Goal: Task Accomplishment & Management: Use online tool/utility

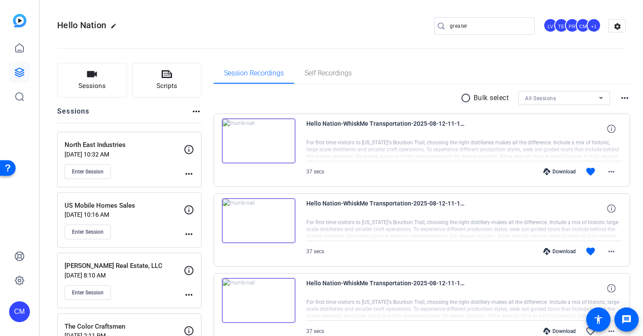
click at [472, 26] on input "greater" at bounding box center [488, 26] width 78 height 10
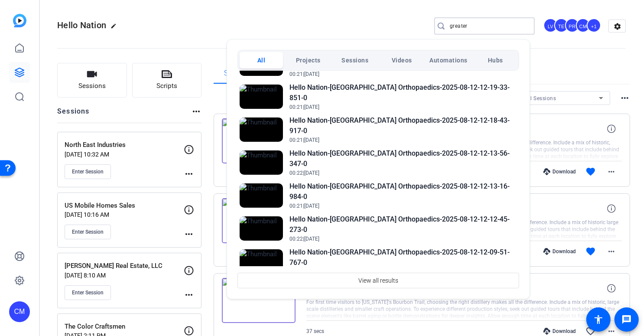
scroll to position [116, 0]
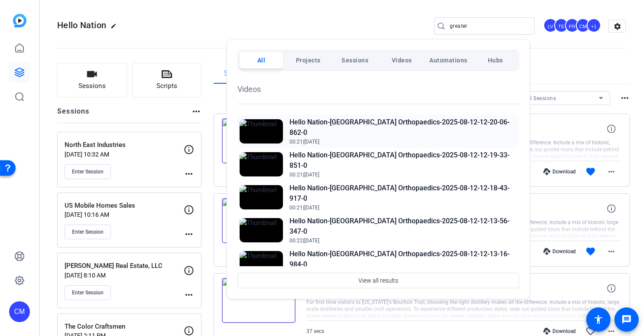
click at [379, 136] on h2 "Hello Nation-Greater Rochester Orthopaedics-2025-08-12-12-20-06-862-0" at bounding box center [402, 127] width 227 height 21
click at [371, 28] on div at bounding box center [321, 168] width 643 height 336
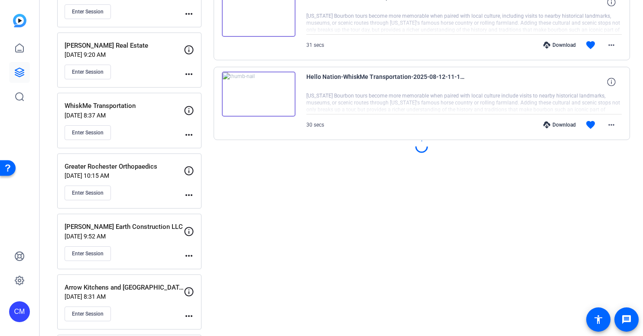
scroll to position [836, 0]
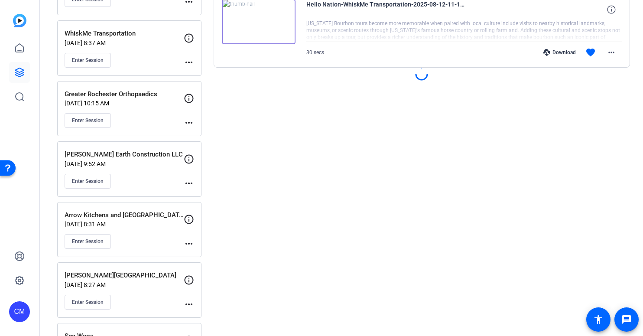
click at [160, 111] on div "Greater Rochester Orthopaedics Aug 04, 2025 @ 10:15 AM Enter Session" at bounding box center [124, 108] width 119 height 39
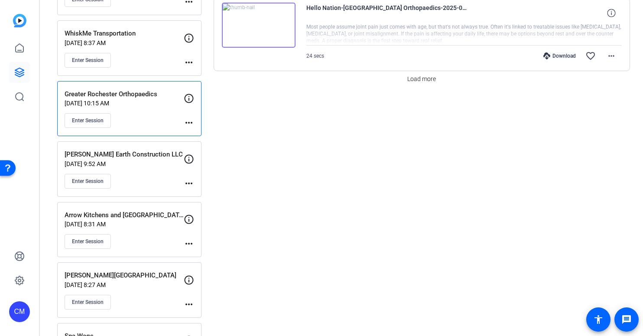
scroll to position [817, 0]
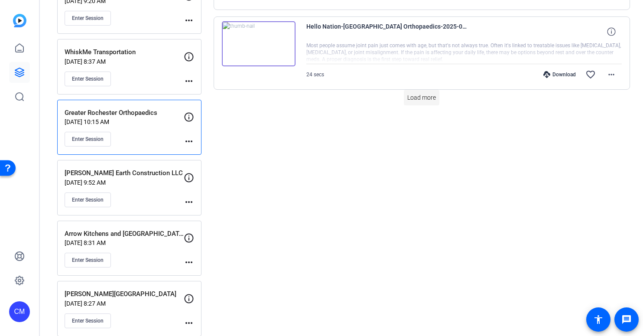
click at [415, 97] on span "Load more" at bounding box center [421, 97] width 29 height 9
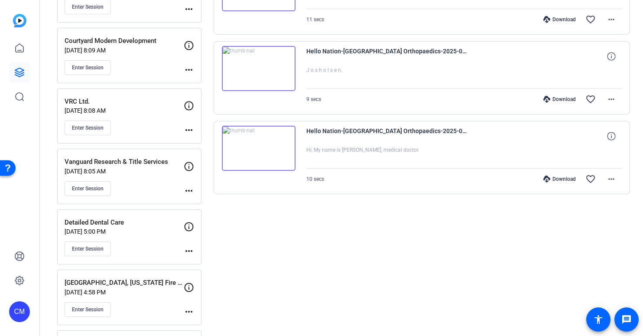
scroll to position [1227, 0]
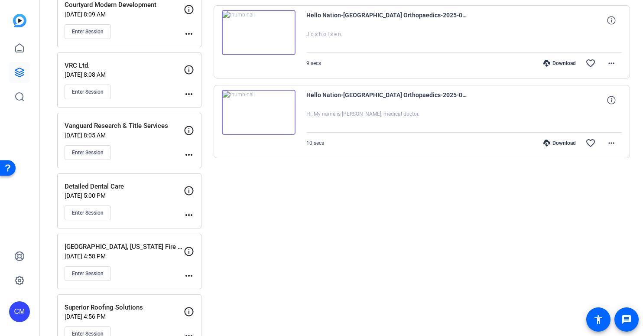
click at [544, 144] on icon at bounding box center [546, 142] width 7 height 7
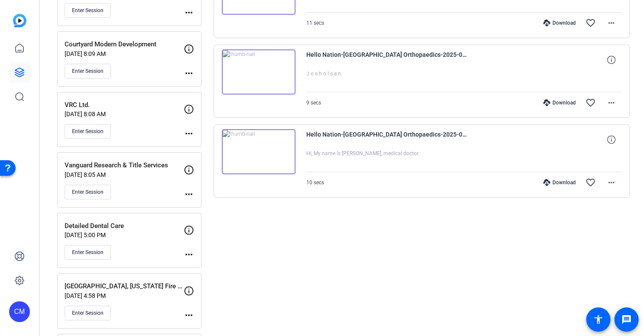
scroll to position [1125, 0]
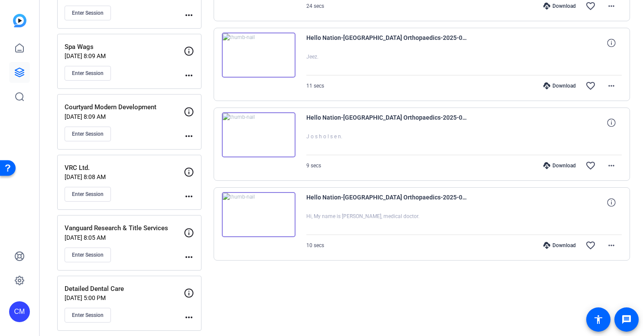
click at [549, 163] on div "Download" at bounding box center [559, 165] width 41 height 7
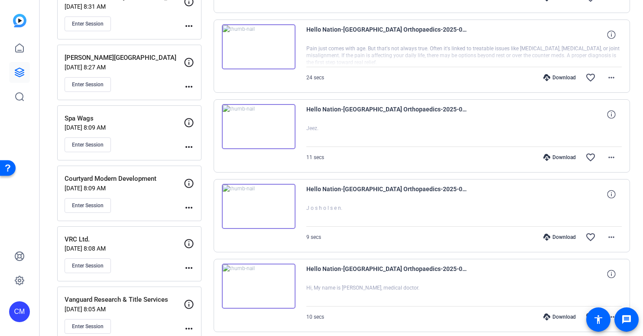
scroll to position [1047, 0]
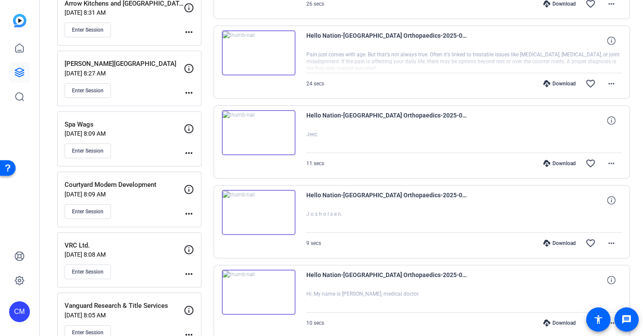
click at [553, 163] on div "Download" at bounding box center [559, 163] width 41 height 7
click at [555, 83] on div "Download" at bounding box center [559, 83] width 41 height 7
click at [552, 4] on div "Download" at bounding box center [559, 3] width 41 height 7
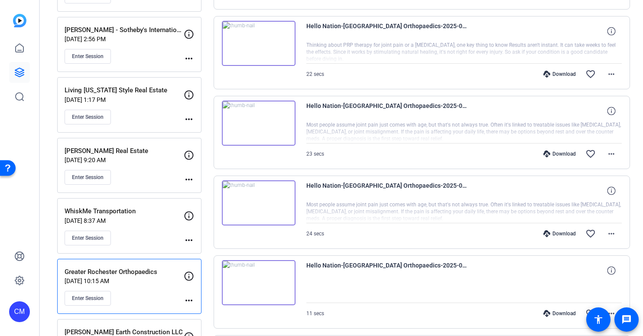
scroll to position [655, 0]
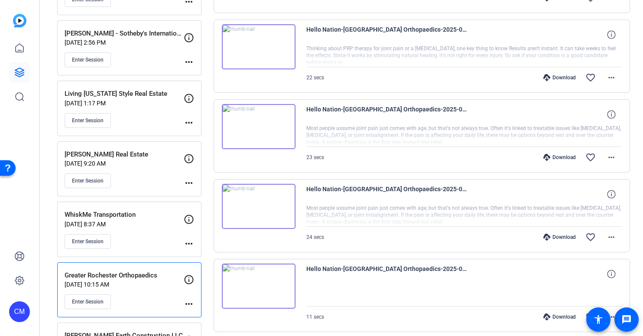
click at [544, 317] on icon at bounding box center [546, 316] width 7 height 7
click at [559, 237] on div "Download" at bounding box center [559, 236] width 41 height 7
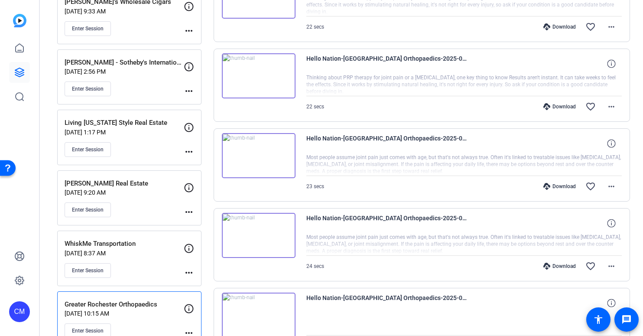
scroll to position [616, 0]
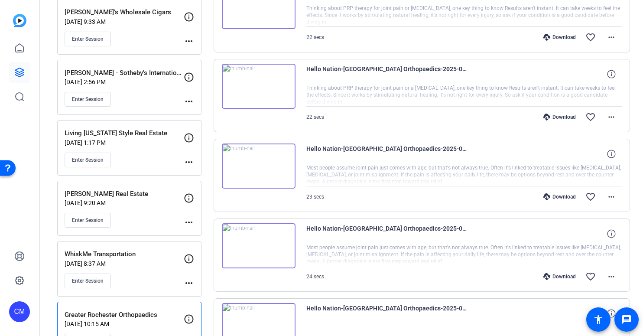
click at [559, 197] on div "Download" at bounding box center [559, 196] width 41 height 7
click at [560, 118] on div "Download" at bounding box center [559, 116] width 41 height 7
click at [536, 126] on div "Download favorite_border more_horiz" at bounding box center [510, 117] width 221 height 21
click at [552, 37] on div "Download" at bounding box center [559, 37] width 41 height 7
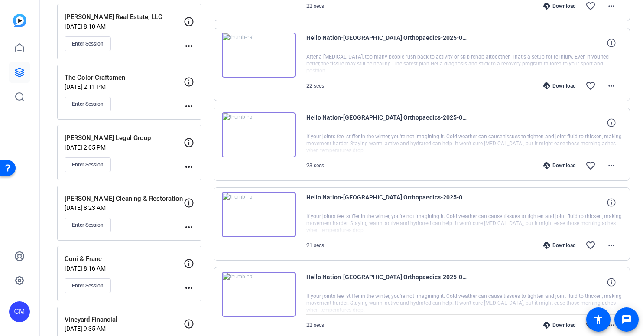
scroll to position [246, 0]
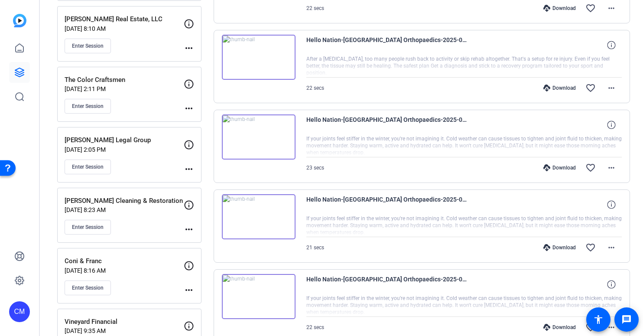
click at [543, 326] on icon at bounding box center [546, 326] width 7 height 7
click at [559, 247] on div "Download" at bounding box center [559, 247] width 41 height 7
click at [555, 169] on div "Download" at bounding box center [559, 167] width 41 height 7
click at [553, 86] on div "Download" at bounding box center [559, 87] width 41 height 7
click at [557, 8] on div "Download" at bounding box center [559, 8] width 41 height 7
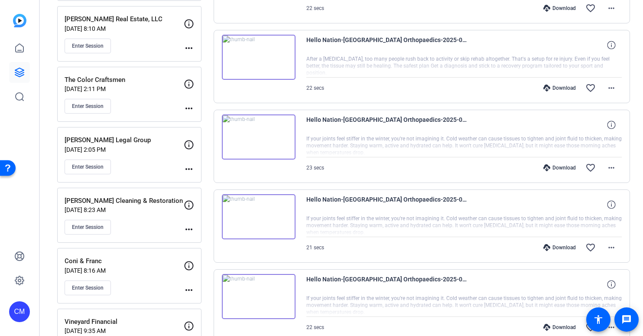
click at [549, 7] on div "Download" at bounding box center [559, 8] width 41 height 7
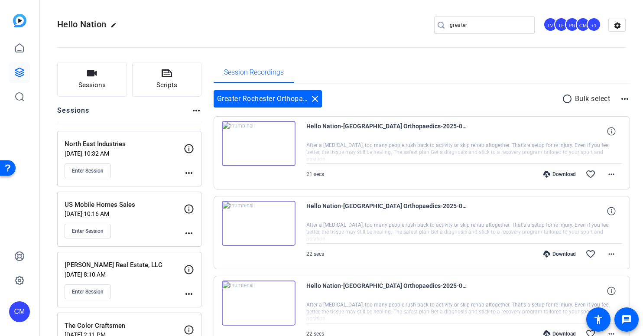
scroll to position [0, 0]
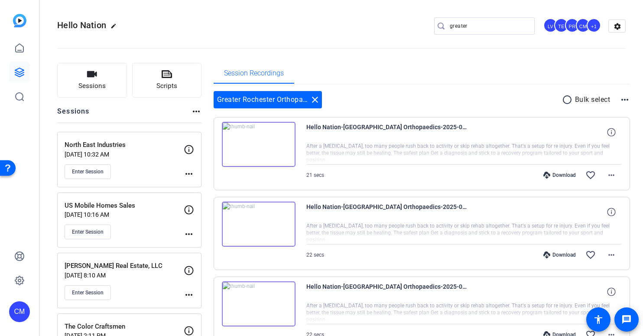
click at [555, 174] on div "Download" at bounding box center [559, 174] width 41 height 7
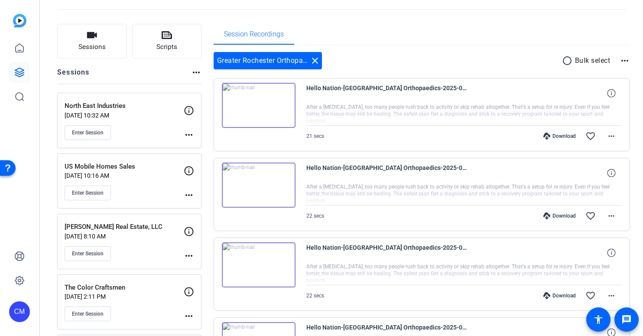
scroll to position [23, 0]
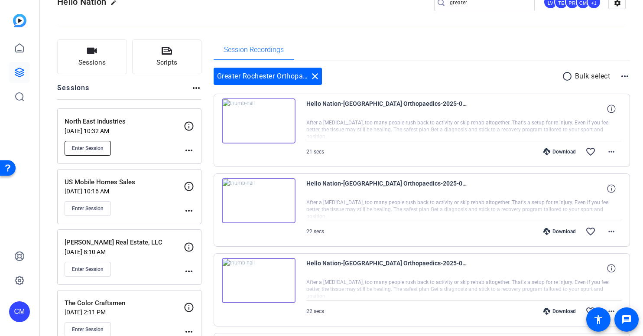
click at [97, 147] on span "Enter Session" at bounding box center [88, 148] width 32 height 7
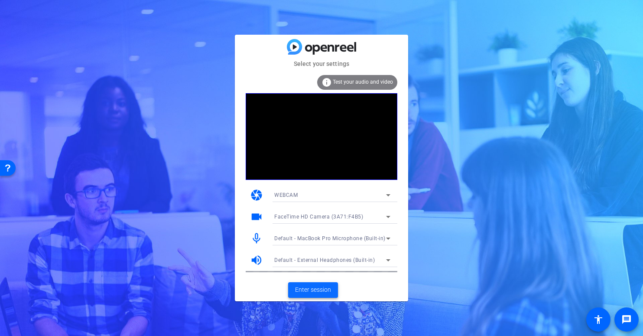
click at [317, 290] on span "Enter session" at bounding box center [313, 289] width 36 height 9
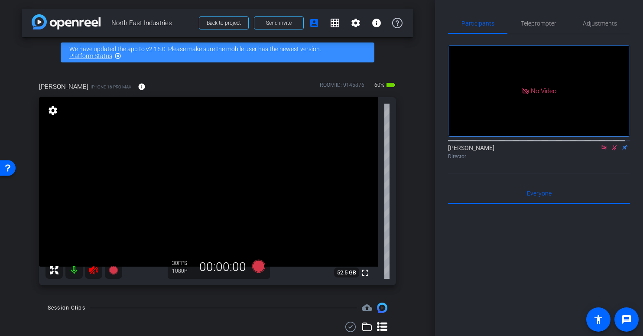
click at [97, 268] on icon at bounding box center [93, 270] width 10 height 10
click at [610, 150] on icon at bounding box center [613, 147] width 7 height 6
click at [600, 150] on icon at bounding box center [603, 147] width 7 height 6
click at [598, 24] on span "Adjustments" at bounding box center [599, 23] width 34 height 6
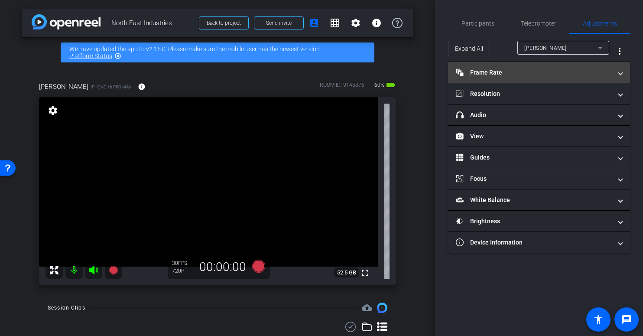
click at [548, 72] on mat-panel-title "Frame Rate Frame Rate" at bounding box center [533, 72] width 156 height 9
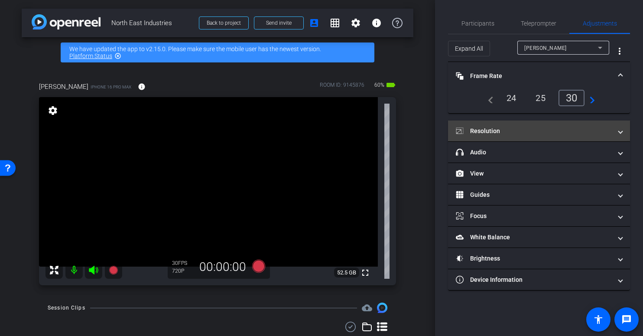
click at [564, 129] on mat-panel-title "Resolution" at bounding box center [533, 130] width 156 height 9
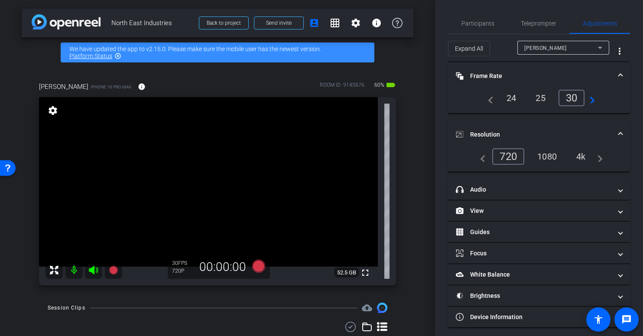
click at [581, 157] on div "4k" at bounding box center [580, 156] width 23 height 15
click at [224, 194] on video at bounding box center [208, 181] width 339 height 169
click at [217, 194] on div at bounding box center [224, 194] width 22 height 22
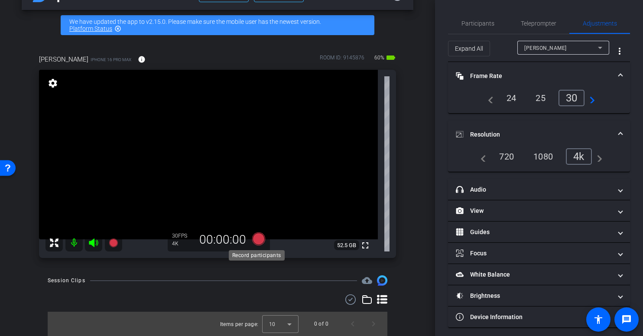
click at [255, 240] on icon at bounding box center [258, 238] width 13 height 13
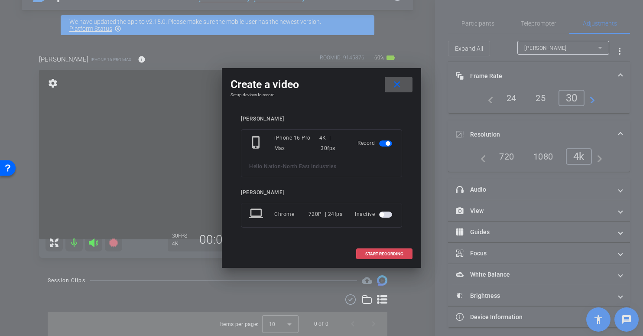
click at [390, 254] on span "START RECORDING" at bounding box center [384, 254] width 38 height 4
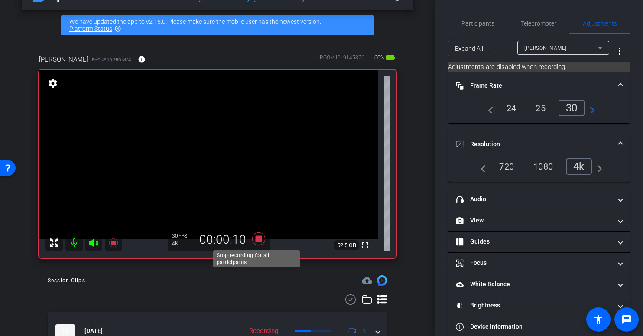
click at [255, 239] on icon at bounding box center [258, 238] width 13 height 13
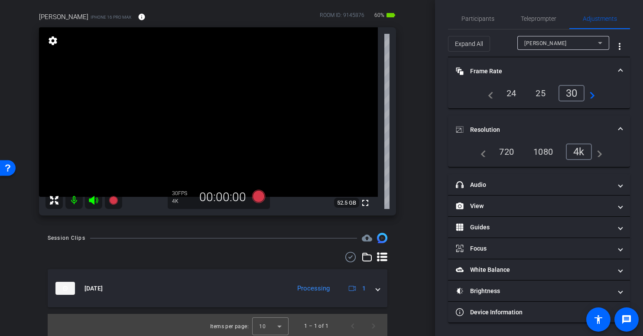
scroll to position [66, 0]
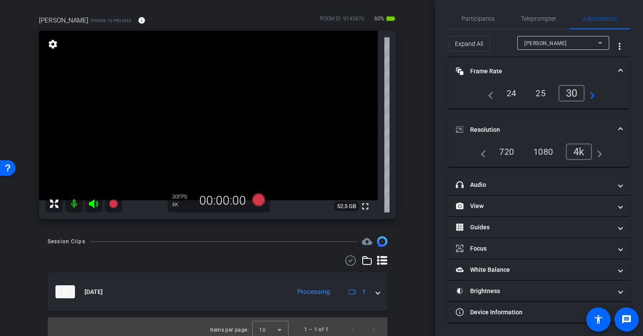
click at [220, 144] on video at bounding box center [208, 115] width 339 height 169
click at [220, 119] on video at bounding box center [208, 115] width 339 height 169
click at [256, 200] on icon at bounding box center [258, 199] width 13 height 13
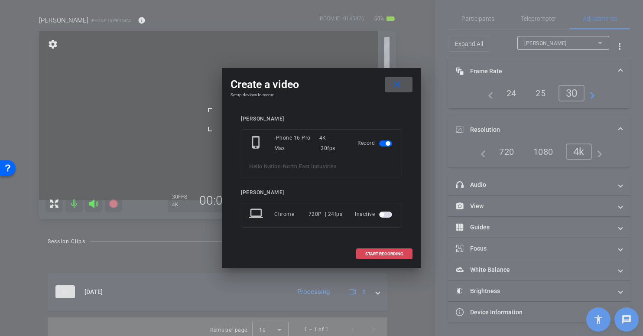
click at [376, 254] on span "START RECORDING" at bounding box center [384, 254] width 38 height 4
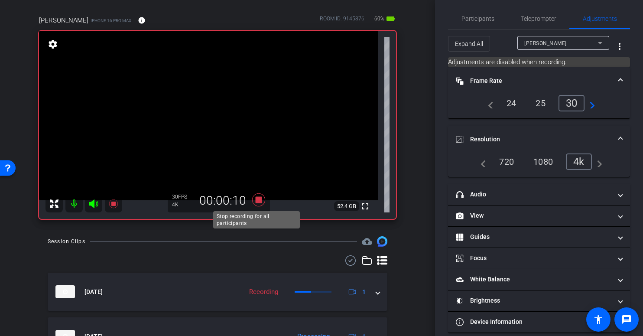
click at [255, 201] on icon at bounding box center [258, 199] width 13 height 13
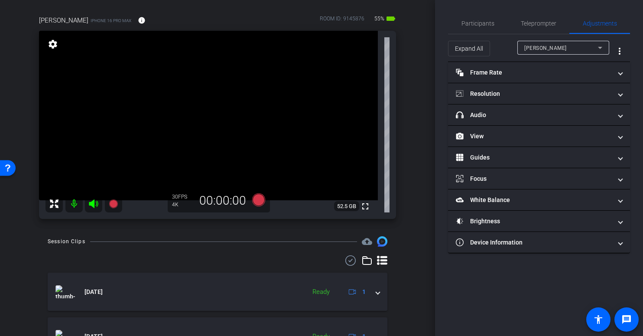
scroll to position [0, 0]
click at [536, 20] on span "Teleprompter" at bounding box center [538, 23] width 36 height 6
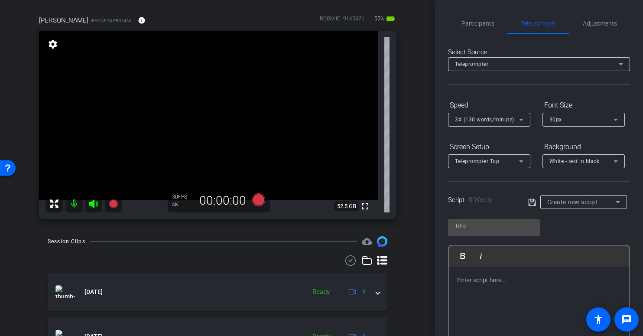
click at [502, 289] on div at bounding box center [538, 309] width 181 height 87
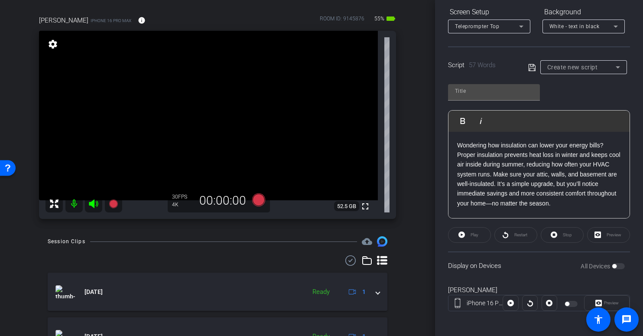
scroll to position [138, 0]
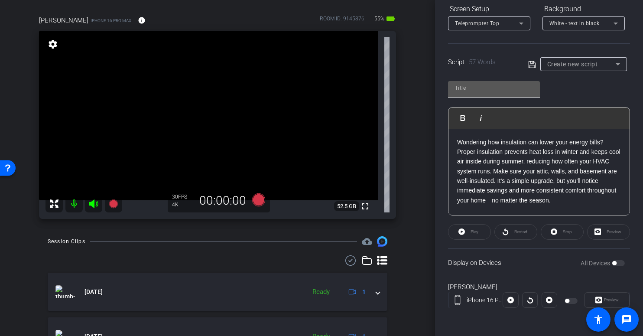
click at [507, 87] on input "text" at bounding box center [494, 88] width 78 height 10
type input "1"
click at [531, 63] on icon at bounding box center [531, 64] width 7 height 7
click at [611, 264] on span "button" at bounding box center [617, 263] width 13 height 6
click at [507, 300] on icon at bounding box center [510, 299] width 6 height 13
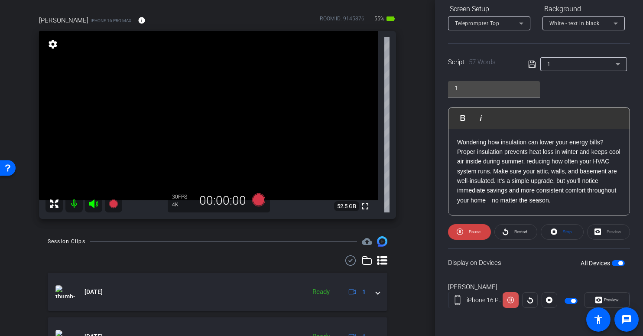
click at [509, 300] on icon at bounding box center [510, 299] width 6 height 13
click at [562, 233] on span "Stop" at bounding box center [566, 231] width 9 height 5
click at [614, 265] on span "button" at bounding box center [617, 263] width 13 height 6
click at [612, 263] on span "button" at bounding box center [617, 263] width 13 height 6
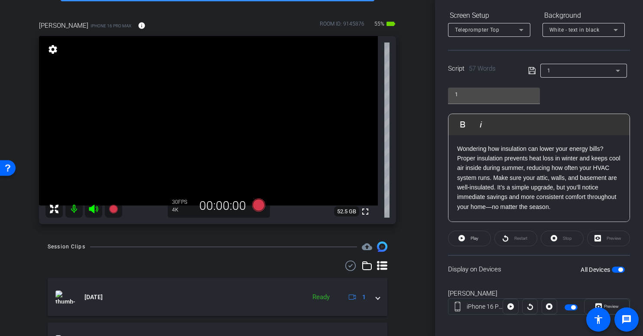
scroll to position [134, 0]
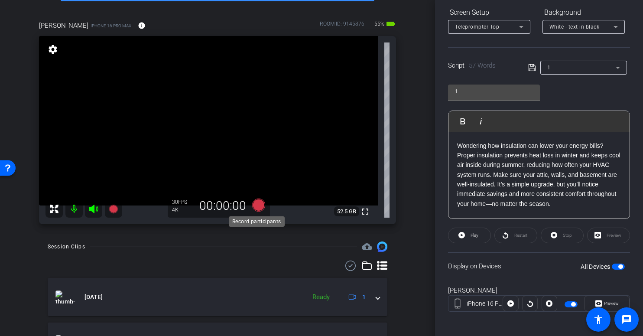
click at [257, 204] on icon at bounding box center [258, 204] width 13 height 13
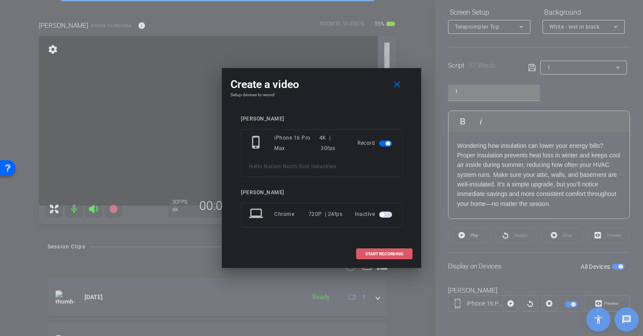
click at [378, 253] on span "START RECORDING" at bounding box center [384, 254] width 38 height 4
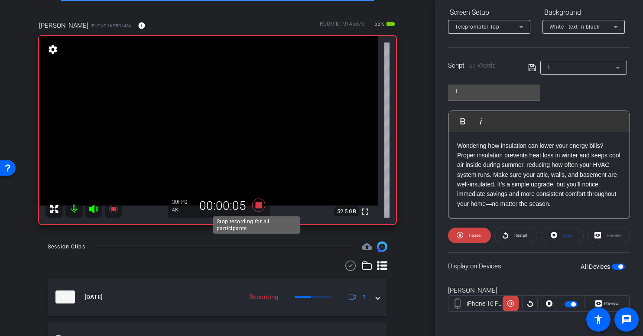
click at [255, 203] on icon at bounding box center [258, 204] width 13 height 13
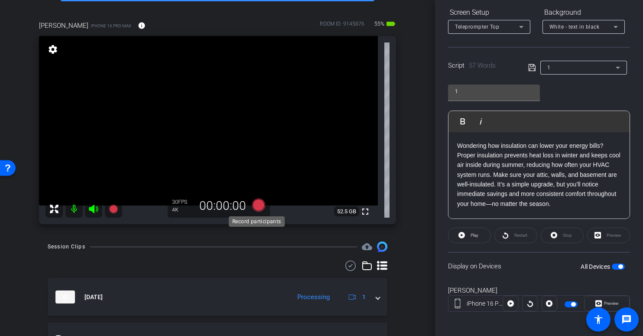
click at [255, 205] on icon at bounding box center [258, 204] width 13 height 13
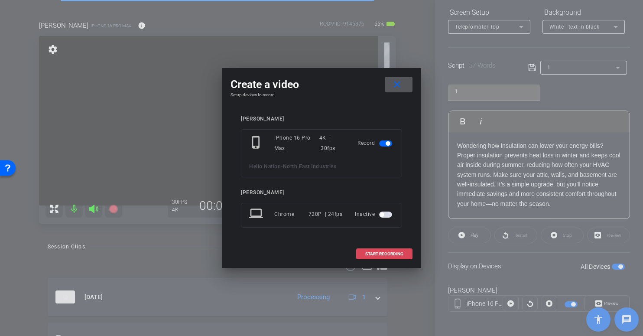
click at [371, 253] on span "START RECORDING" at bounding box center [384, 254] width 38 height 4
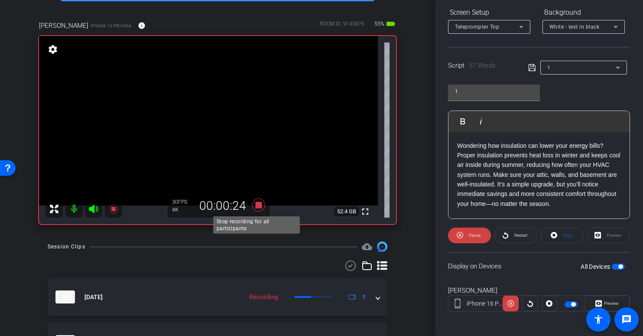
click at [255, 204] on icon at bounding box center [258, 204] width 13 height 13
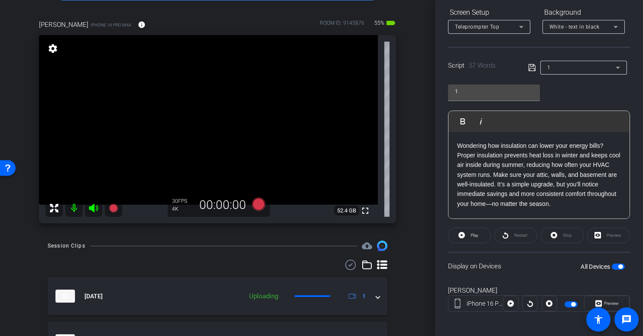
scroll to position [61, 0]
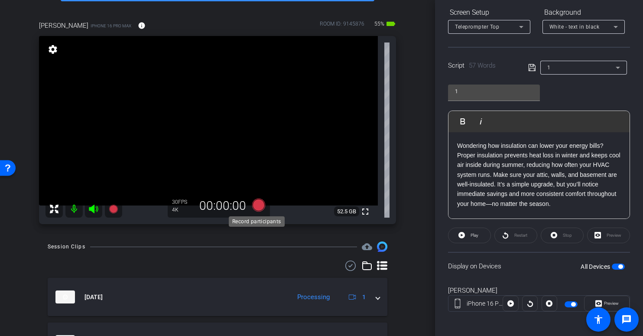
click at [256, 205] on icon at bounding box center [258, 204] width 13 height 13
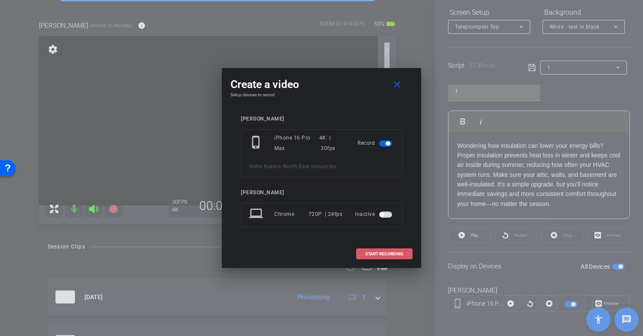
click at [385, 255] on span "START RECORDING" at bounding box center [384, 254] width 38 height 4
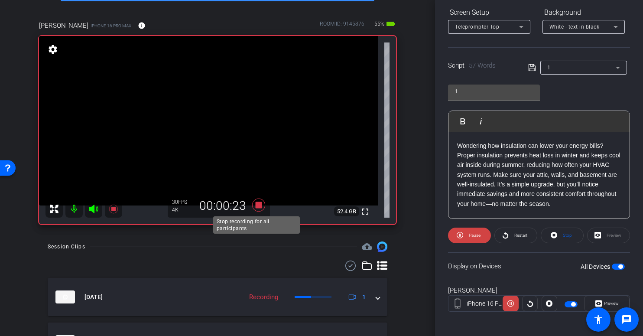
click at [256, 203] on icon at bounding box center [258, 204] width 13 height 13
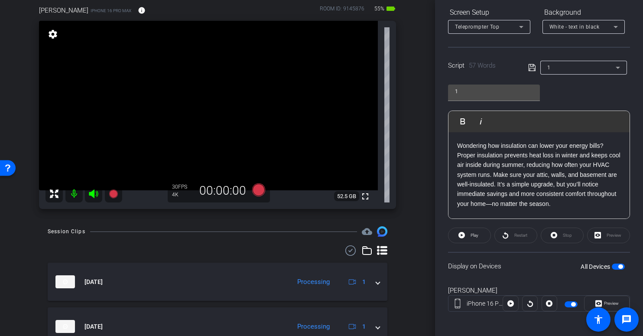
scroll to position [75, 0]
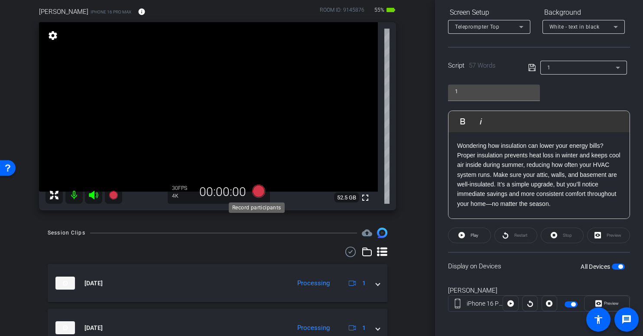
click at [256, 191] on icon at bounding box center [258, 190] width 13 height 13
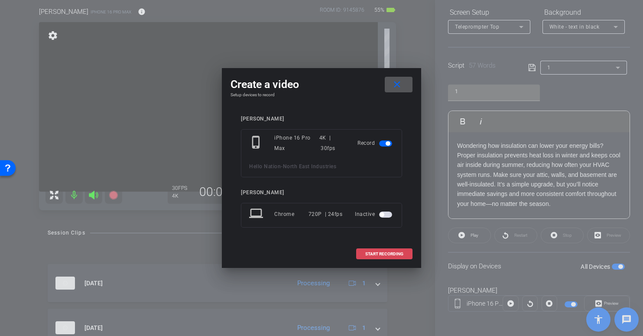
click at [381, 254] on span "START RECORDING" at bounding box center [384, 254] width 38 height 4
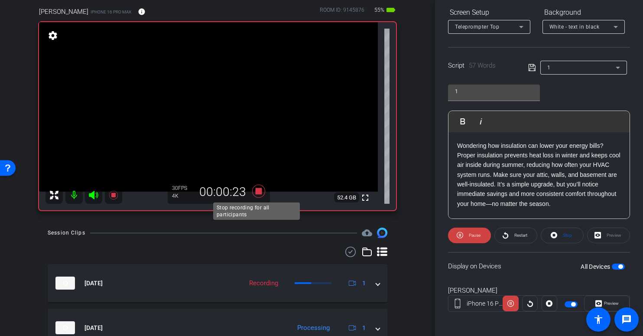
click at [253, 192] on icon at bounding box center [258, 190] width 13 height 13
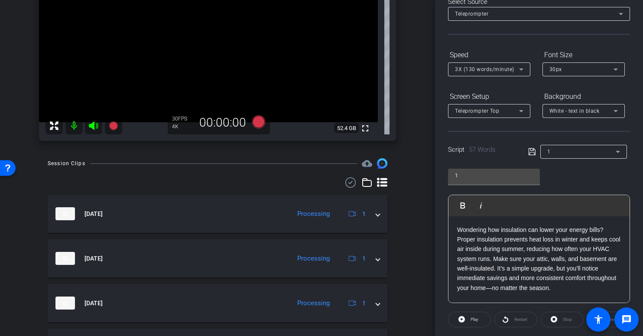
scroll to position [104, 0]
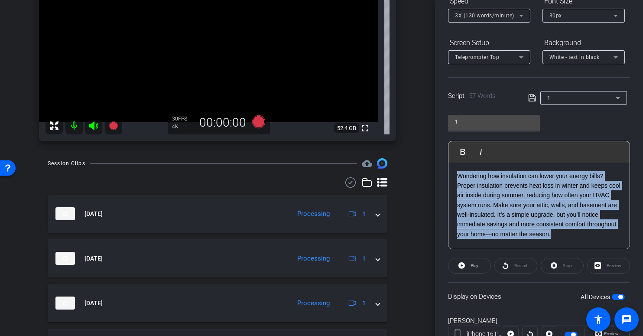
drag, startPoint x: 604, startPoint y: 232, endPoint x: 433, endPoint y: 172, distance: 180.9
click at [433, 172] on div "arrow_back North East Industries Back to project Send invite account_box grid_o…" at bounding box center [321, 168] width 643 height 336
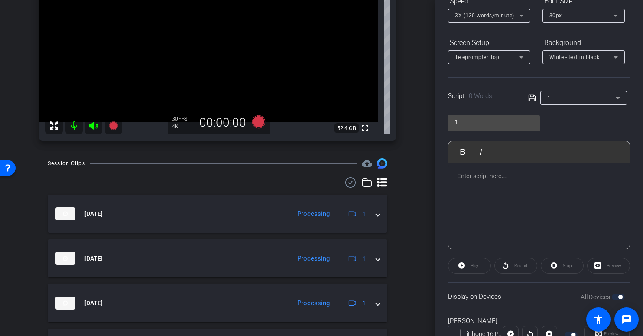
scroll to position [10, 0]
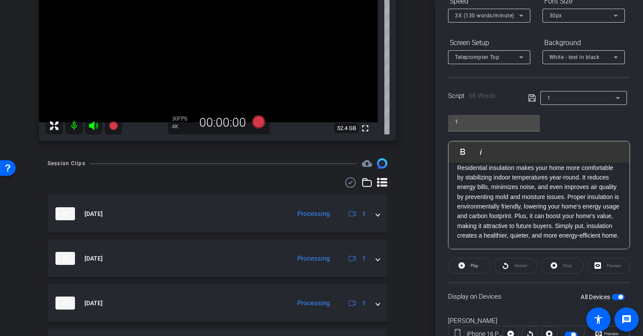
click at [530, 98] on icon at bounding box center [531, 97] width 7 height 7
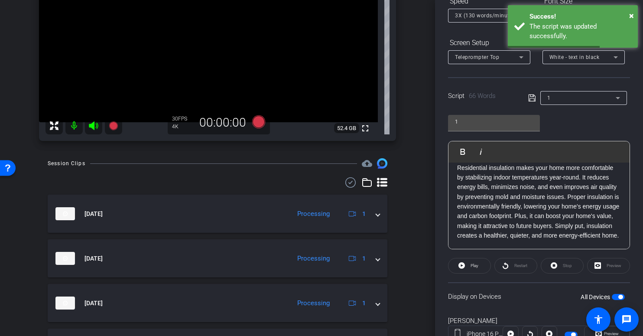
scroll to position [138, 0]
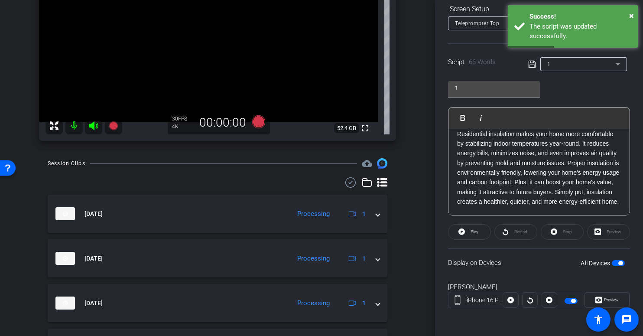
click at [618, 262] on span "button" at bounding box center [620, 263] width 4 height 4
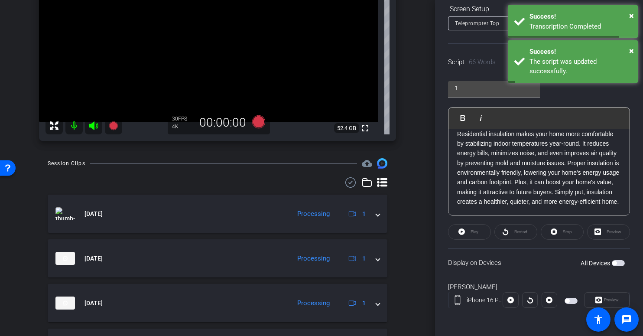
click at [614, 262] on span "button" at bounding box center [617, 263] width 13 height 6
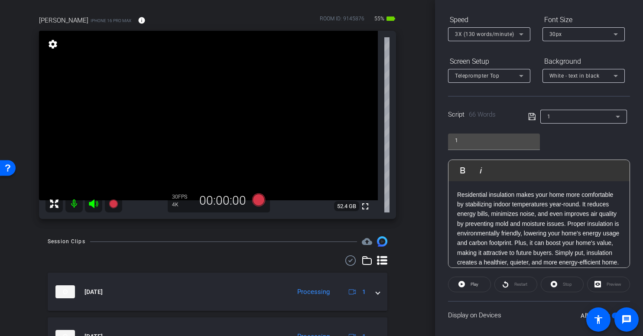
scroll to position [44, 0]
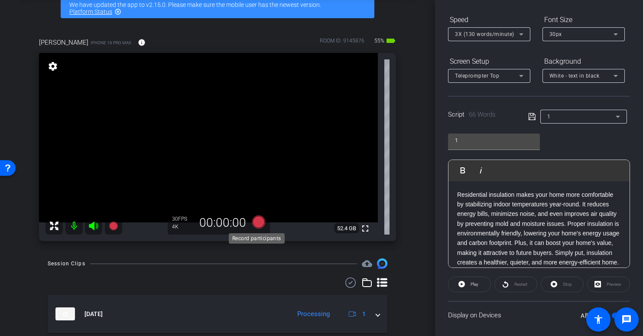
click at [256, 222] on icon at bounding box center [258, 221] width 13 height 13
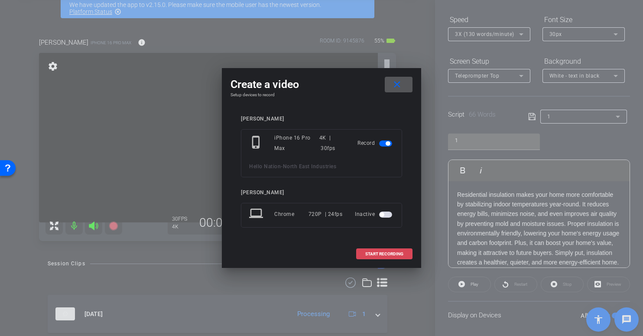
click at [371, 252] on span "START RECORDING" at bounding box center [384, 254] width 38 height 4
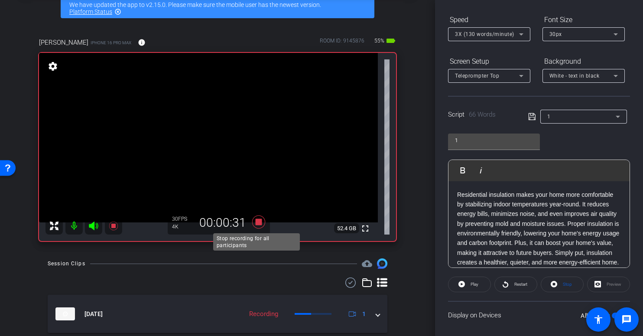
click at [258, 223] on icon at bounding box center [258, 221] width 13 height 13
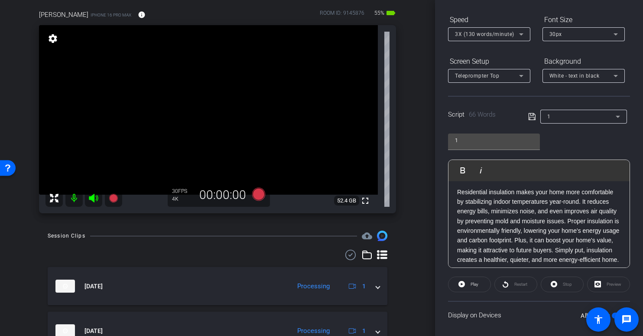
scroll to position [0, 0]
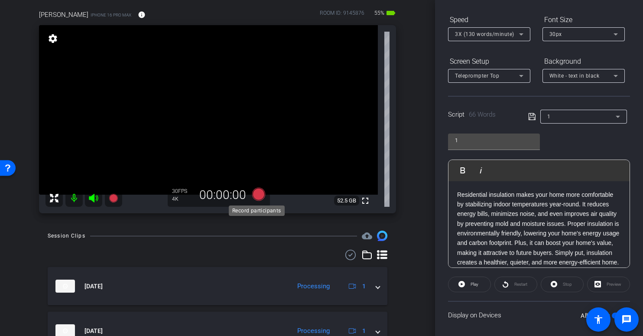
click at [256, 192] on icon at bounding box center [258, 193] width 13 height 13
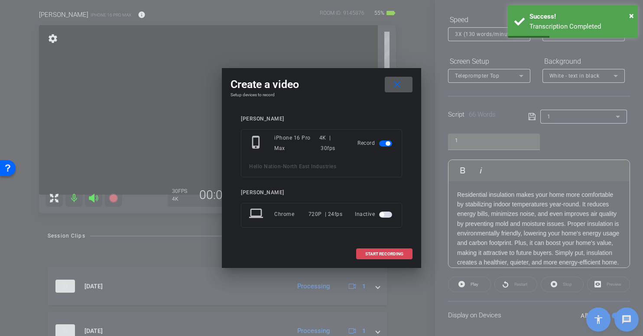
click at [376, 254] on span "START RECORDING" at bounding box center [384, 254] width 38 height 4
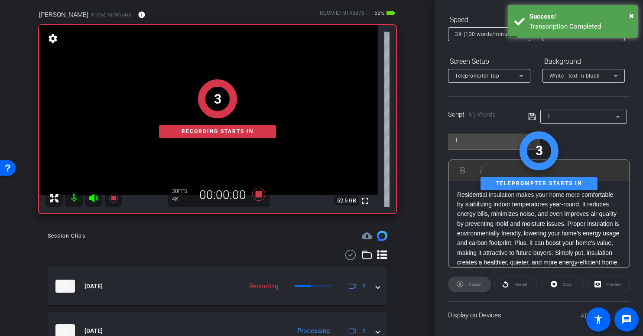
scroll to position [66, 0]
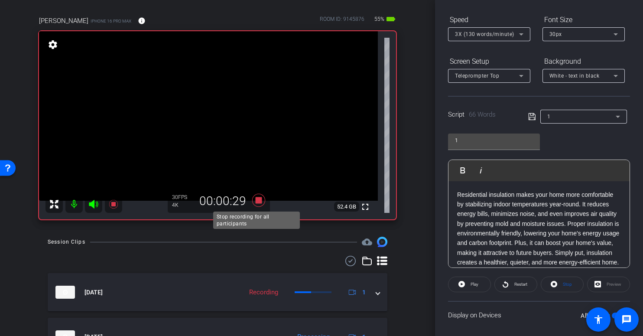
click at [253, 199] on icon at bounding box center [258, 200] width 13 height 13
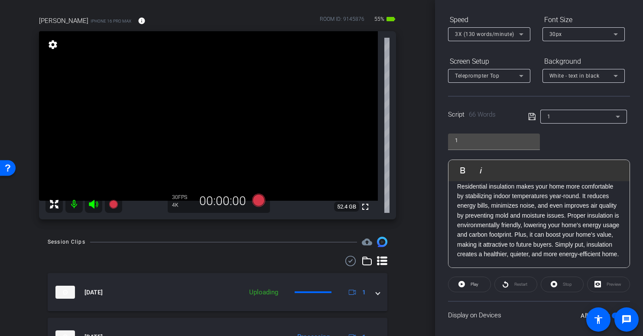
scroll to position [4, 0]
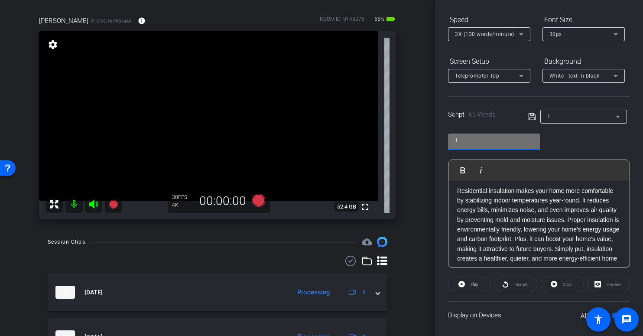
click at [478, 141] on input "1" at bounding box center [494, 140] width 78 height 10
type input "2"
click at [484, 144] on input "2" at bounding box center [494, 140] width 78 height 10
click at [468, 141] on input "2" at bounding box center [494, 140] width 78 height 10
click at [488, 142] on input "text" at bounding box center [494, 140] width 78 height 10
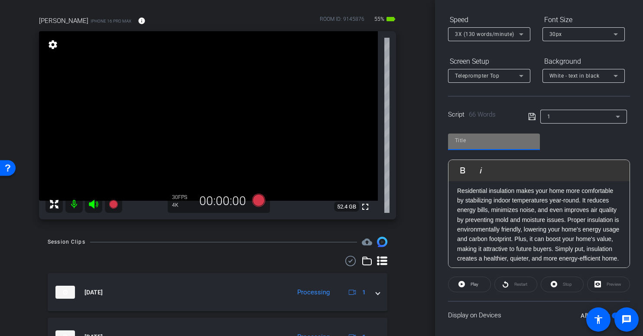
type input "1"
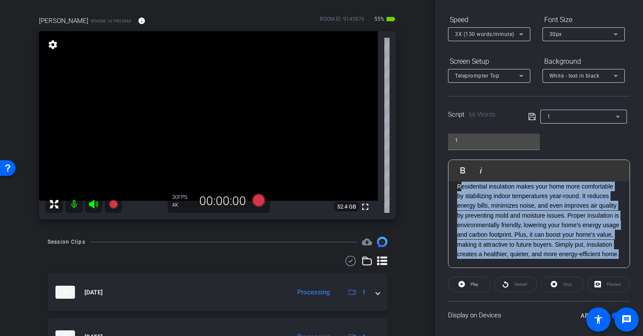
scroll to position [0, 0]
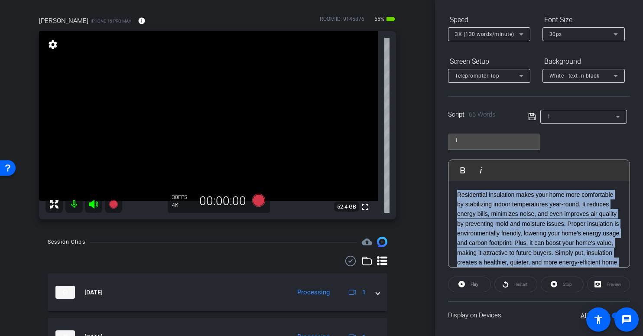
drag, startPoint x: 604, startPoint y: 256, endPoint x: 453, endPoint y: 178, distance: 170.2
click at [453, 178] on div "Play Play from this location Play Selected Play and display the selected text o…" at bounding box center [539, 213] width 182 height 108
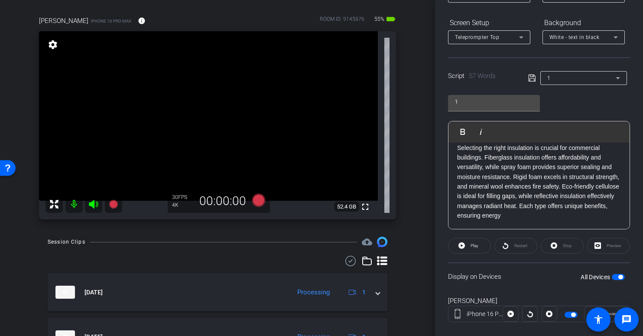
scroll to position [116, 0]
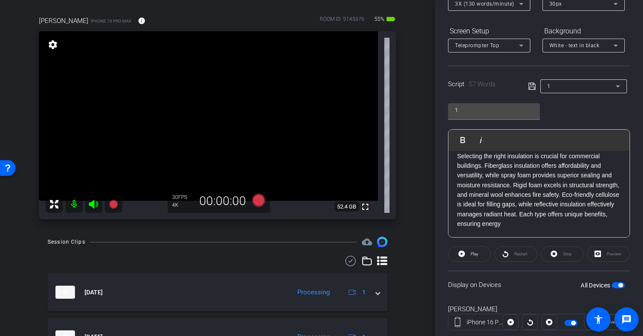
click at [530, 86] on icon at bounding box center [532, 86] width 8 height 10
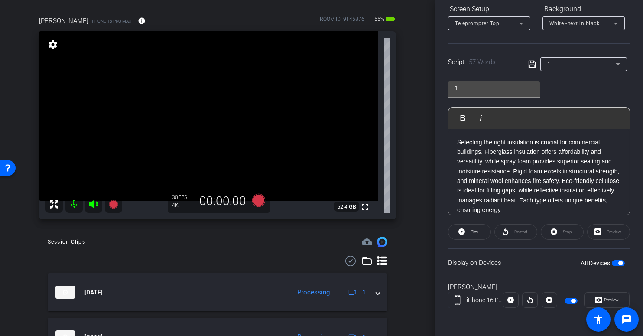
scroll to position [129, 0]
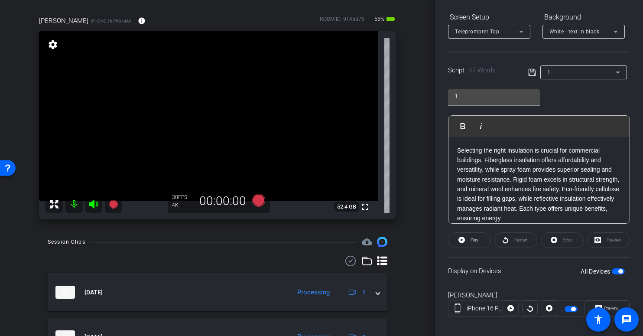
click at [618, 271] on span "button" at bounding box center [620, 271] width 4 height 4
click at [614, 271] on span "button" at bounding box center [617, 271] width 13 height 6
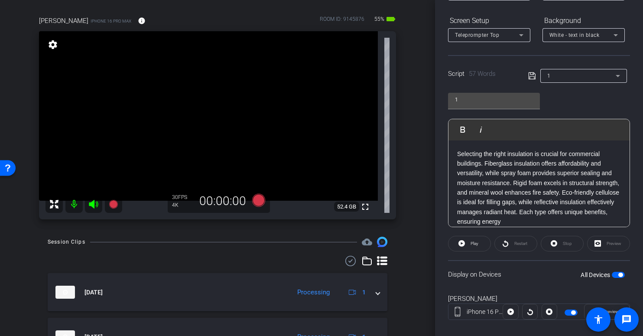
scroll to position [114, 0]
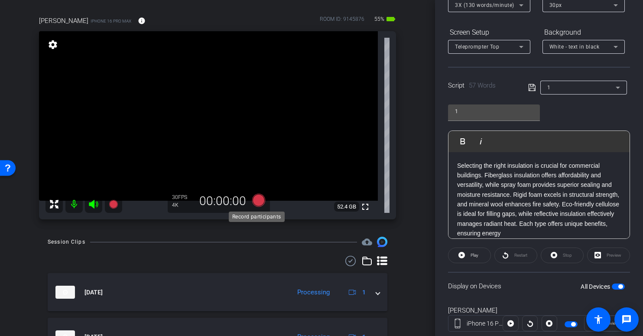
click at [255, 202] on icon at bounding box center [258, 200] width 13 height 13
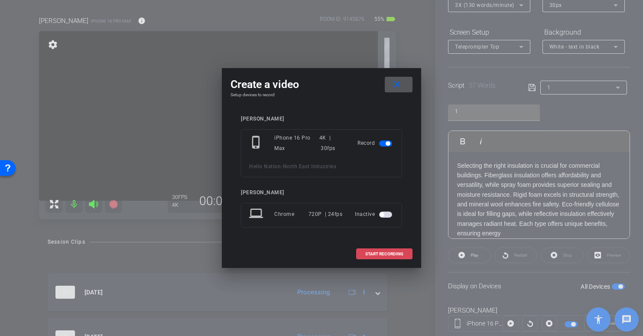
click at [393, 256] on span "START RECORDING" at bounding box center [384, 254] width 38 height 4
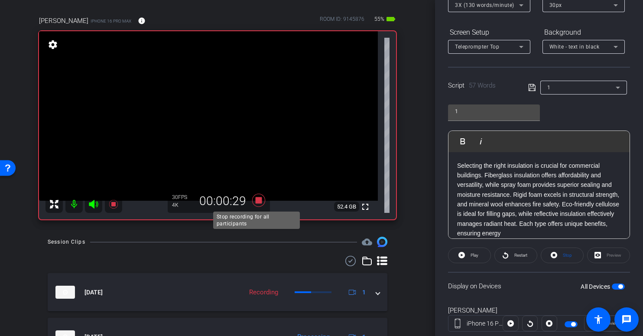
click at [254, 198] on icon at bounding box center [258, 200] width 13 height 13
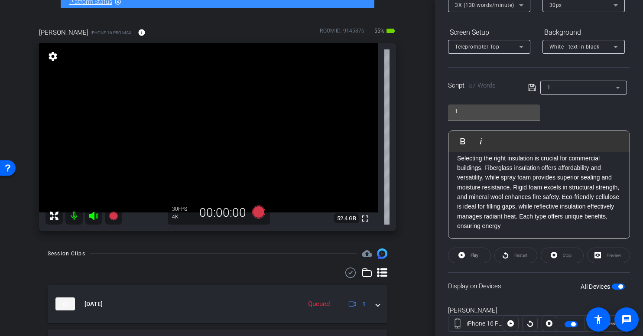
scroll to position [63, 0]
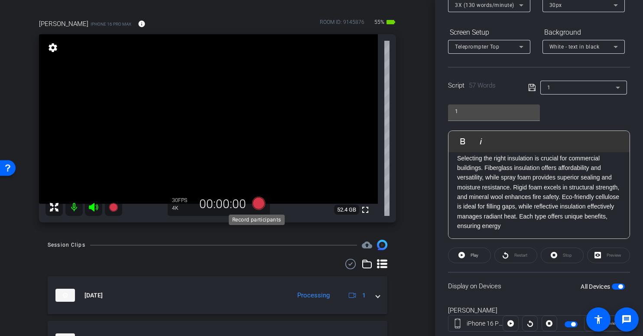
click at [255, 203] on icon at bounding box center [258, 203] width 13 height 13
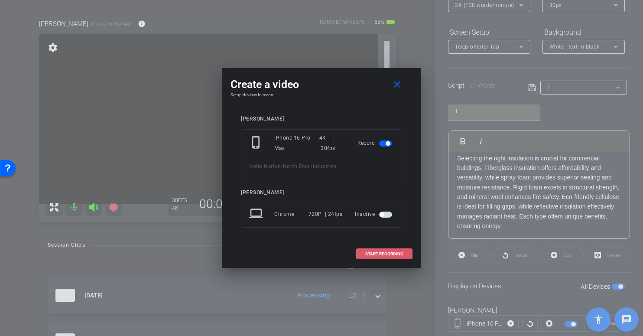
click at [380, 254] on span "START RECORDING" at bounding box center [384, 254] width 38 height 4
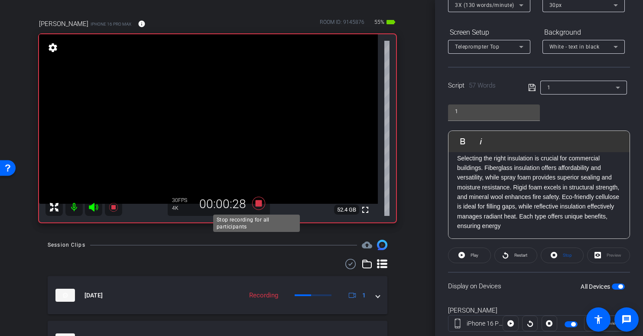
click at [256, 203] on icon at bounding box center [258, 203] width 13 height 13
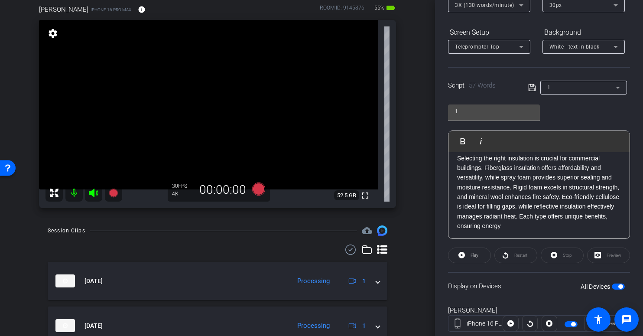
scroll to position [81, 0]
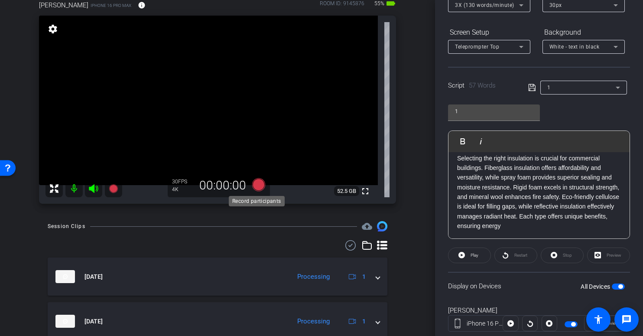
click at [255, 185] on icon at bounding box center [258, 184] width 13 height 13
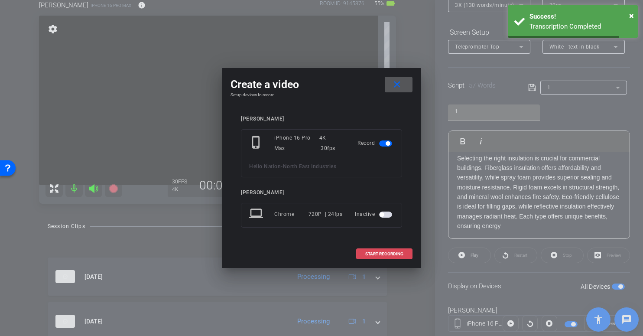
click at [382, 256] on span "START RECORDING" at bounding box center [384, 254] width 38 height 4
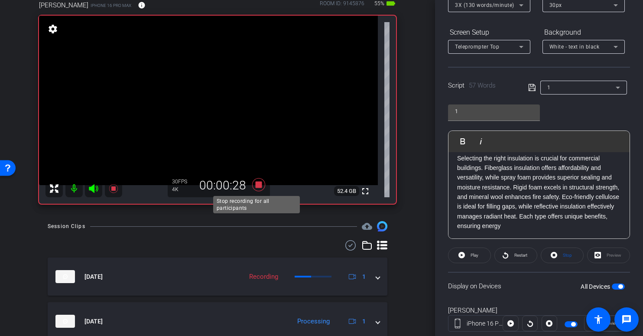
click at [255, 184] on icon at bounding box center [258, 184] width 13 height 13
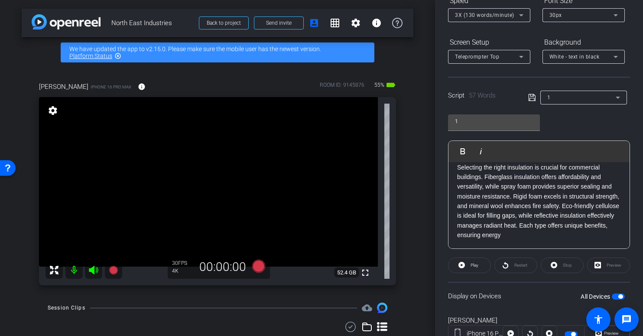
scroll to position [0, 0]
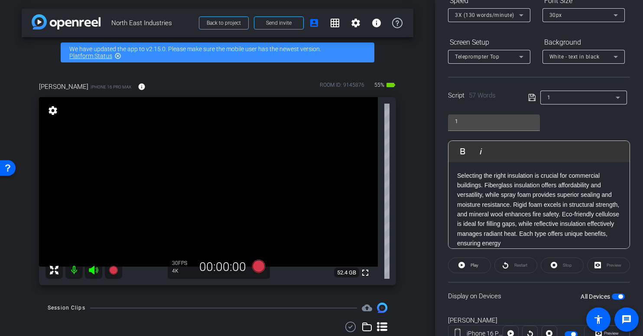
drag, startPoint x: 568, startPoint y: 240, endPoint x: 449, endPoint y: 151, distance: 149.5
click at [449, 151] on div "Play Play from this location Play Selected Play and display the selected text o…" at bounding box center [539, 194] width 182 height 108
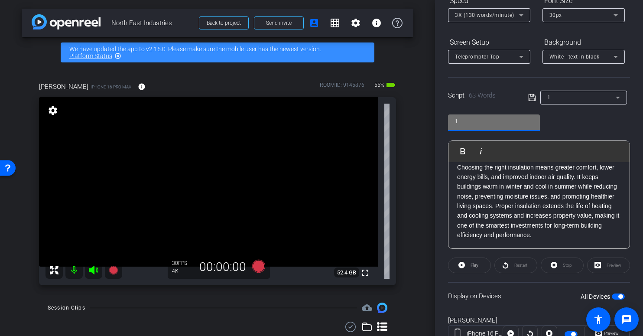
click at [467, 121] on input "1" at bounding box center [494, 121] width 78 height 10
click at [530, 96] on icon at bounding box center [531, 97] width 7 height 7
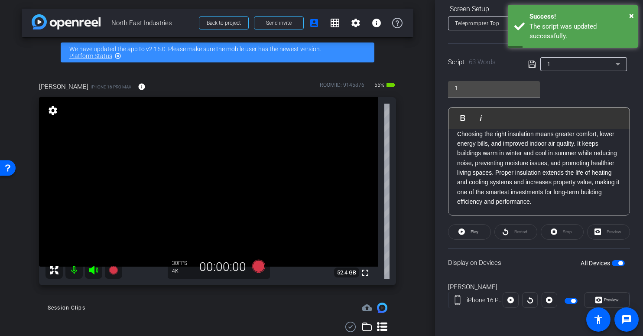
scroll to position [18, 0]
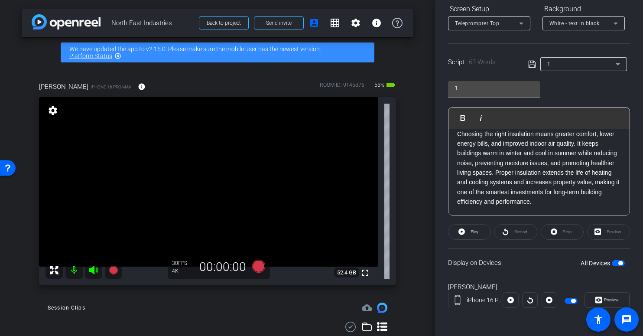
click at [618, 262] on span "button" at bounding box center [620, 263] width 4 height 4
click at [613, 262] on span "button" at bounding box center [617, 263] width 13 height 6
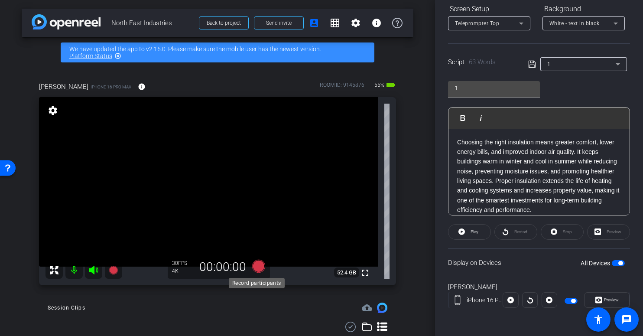
click at [256, 265] on icon at bounding box center [258, 265] width 13 height 13
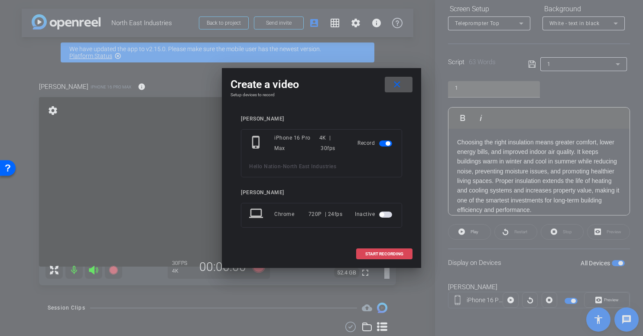
click at [375, 253] on span "START RECORDING" at bounding box center [384, 254] width 38 height 4
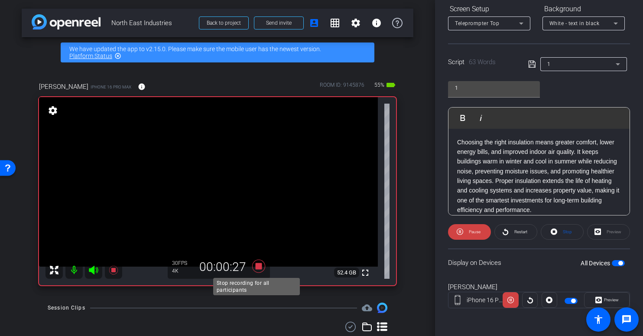
click at [256, 266] on icon at bounding box center [258, 265] width 13 height 13
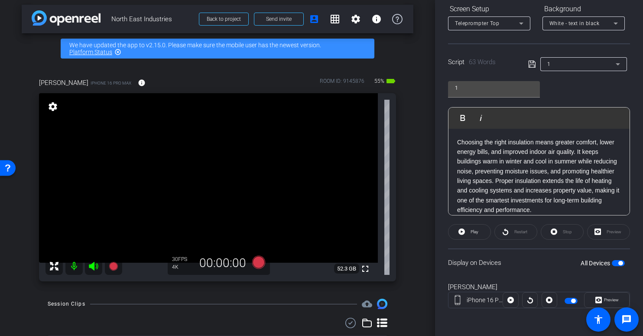
scroll to position [3, 0]
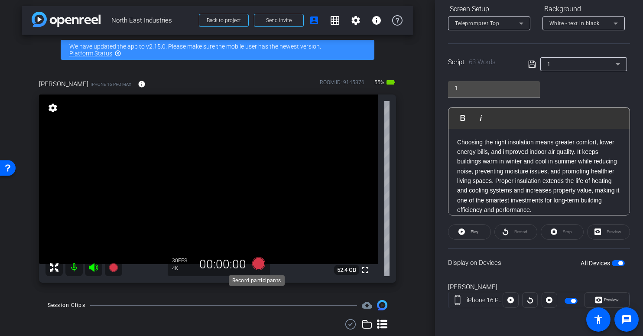
click at [257, 265] on icon at bounding box center [258, 263] width 13 height 13
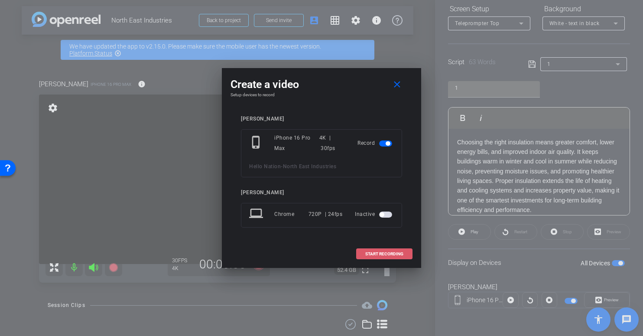
click at [381, 253] on span "START RECORDING" at bounding box center [384, 254] width 38 height 4
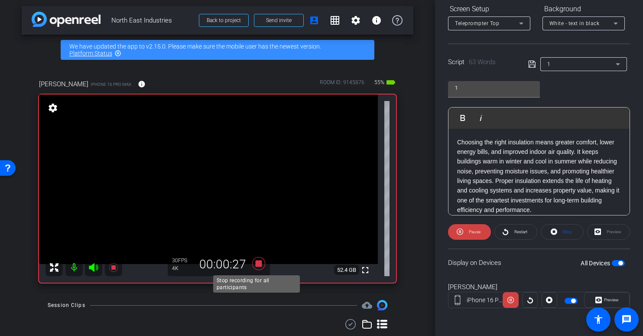
click at [254, 264] on icon at bounding box center [258, 263] width 13 height 13
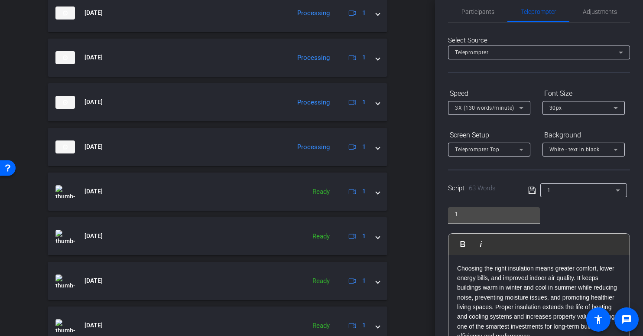
scroll to position [0, 0]
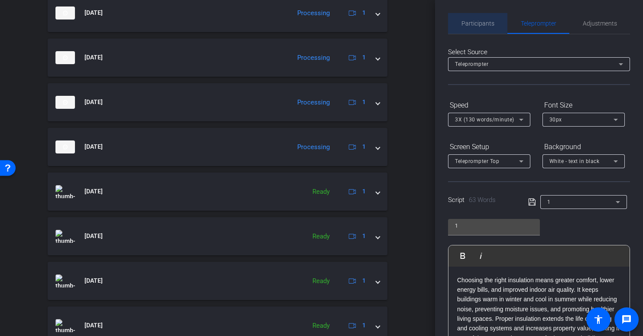
click at [481, 22] on span "Participants" at bounding box center [477, 23] width 33 height 6
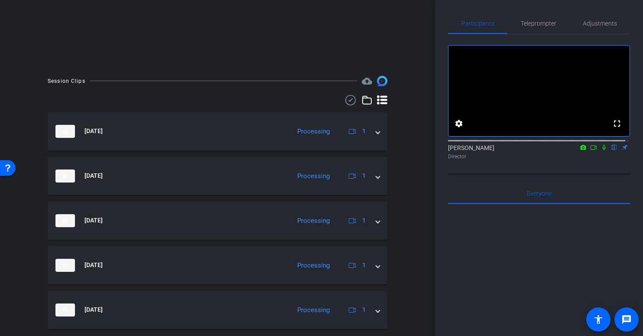
scroll to position [204, 0]
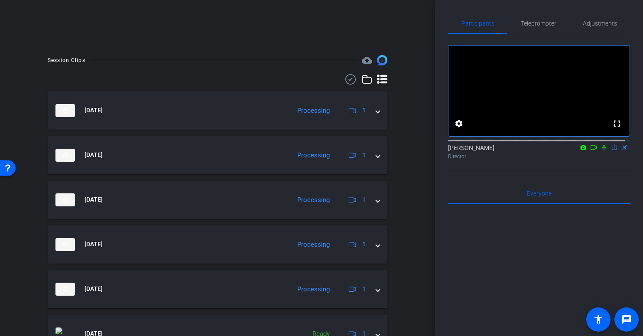
click at [590, 149] on icon at bounding box center [593, 147] width 6 height 4
click at [610, 150] on icon at bounding box center [613, 147] width 7 height 6
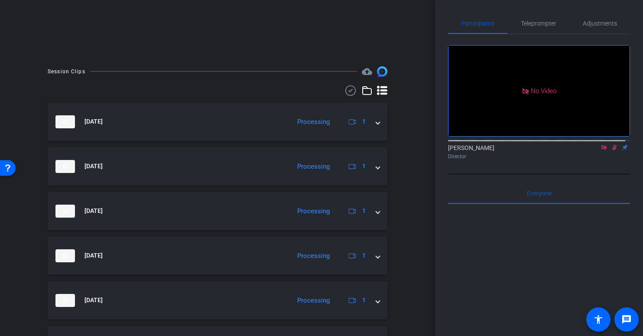
scroll to position [0, 0]
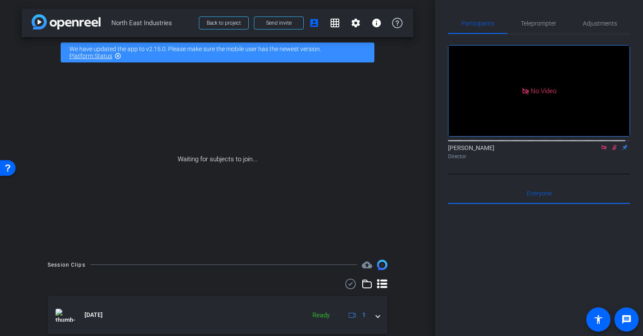
click at [601, 149] on icon at bounding box center [603, 147] width 5 height 5
